Goal: Task Accomplishment & Management: Manage account settings

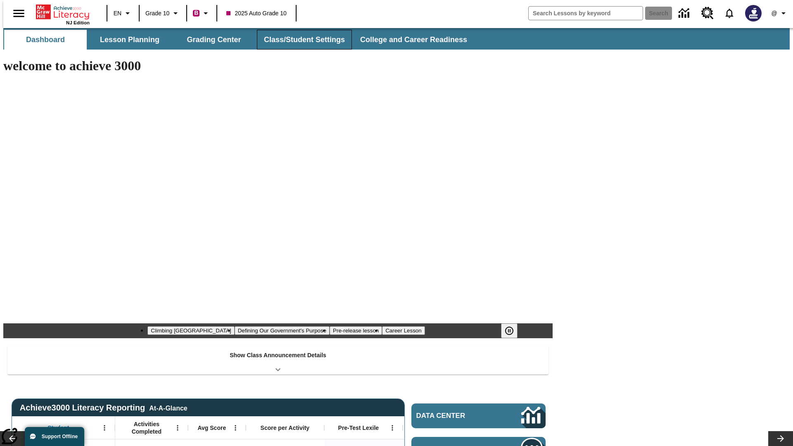
click at [300, 40] on button "Class/Student Settings" at bounding box center [304, 40] width 95 height 20
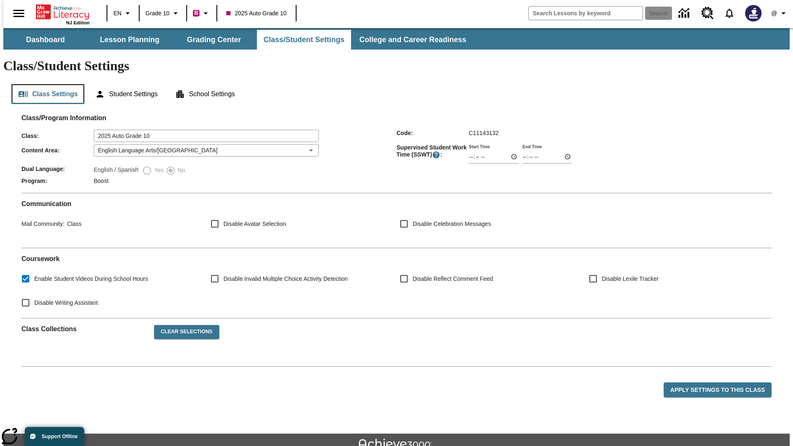
click at [45, 84] on button "Class Settings" at bounding box center [48, 94] width 73 height 20
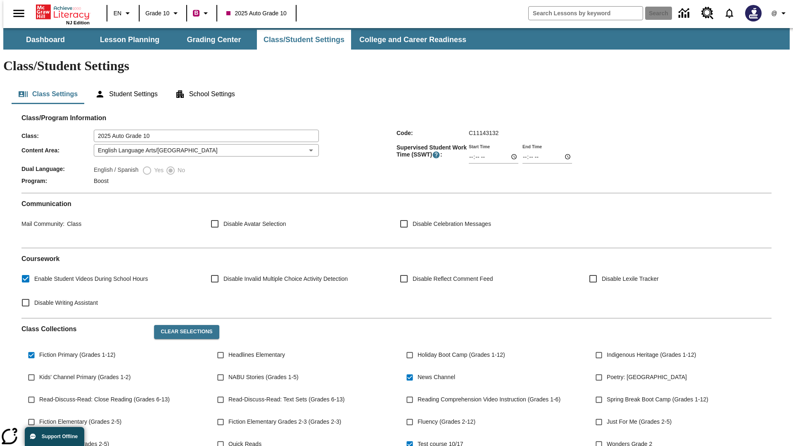
type input "17:35"
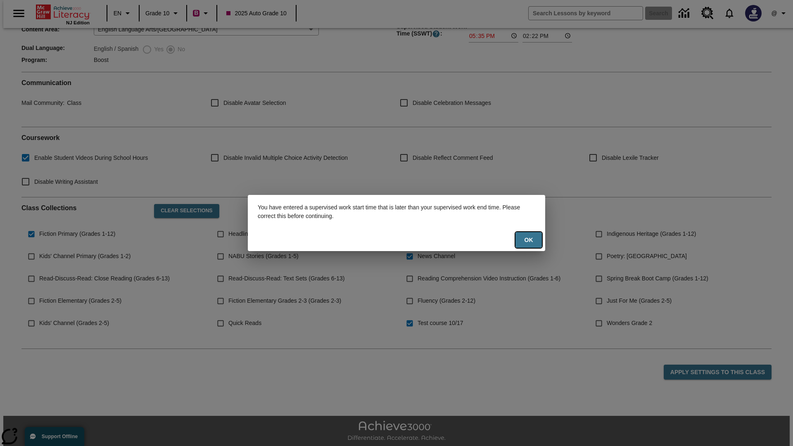
click at [529, 240] on button "Ok" at bounding box center [529, 240] width 26 height 16
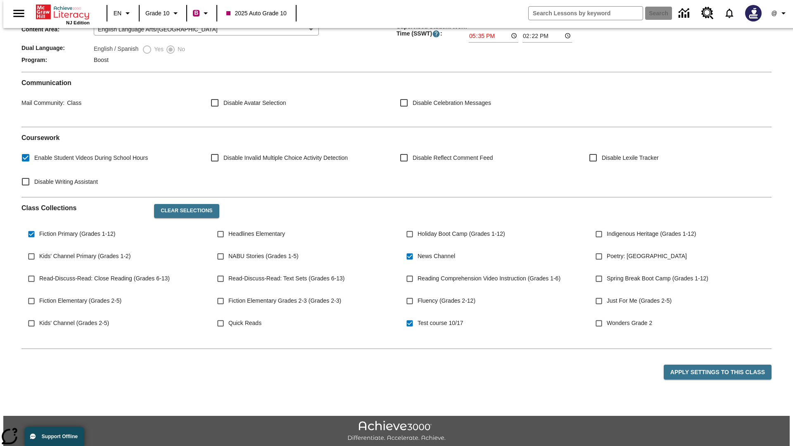
type input "17:35"
click at [723, 365] on button "Apply Settings to this Class" at bounding box center [718, 372] width 108 height 15
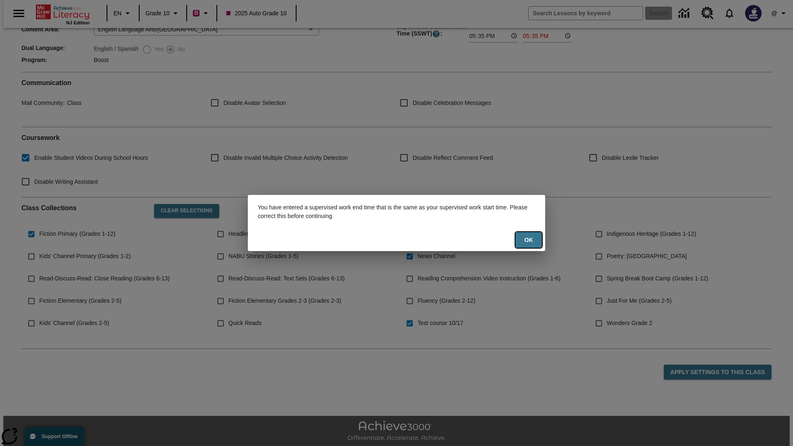
click at [529, 240] on button "Ok" at bounding box center [529, 240] width 26 height 16
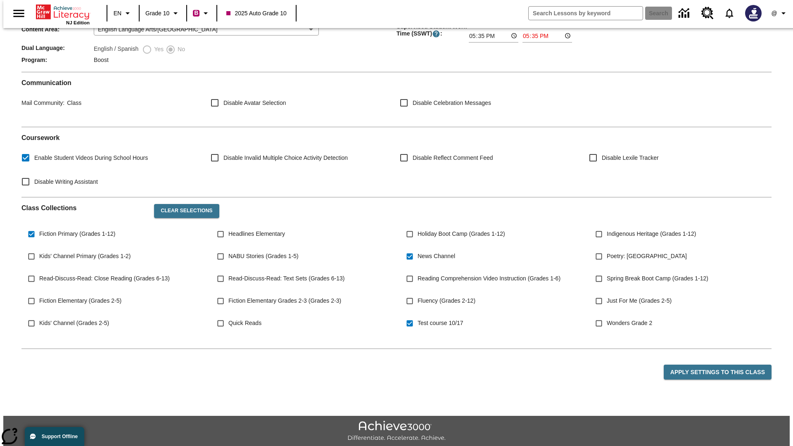
type input "23:35"
type input "23:36"
